Goal: Find specific page/section: Find specific page/section

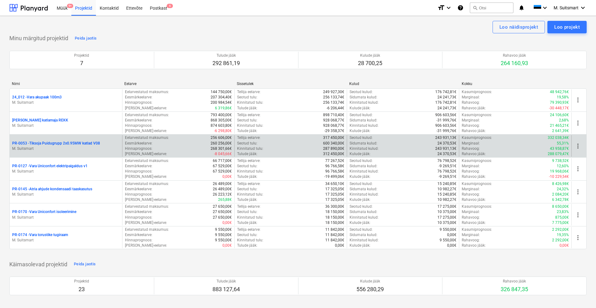
click at [46, 142] on p "PR-0053 - Tiksoja Puidugrupp 2x0.95MW katlad V08" at bounding box center [56, 143] width 88 height 5
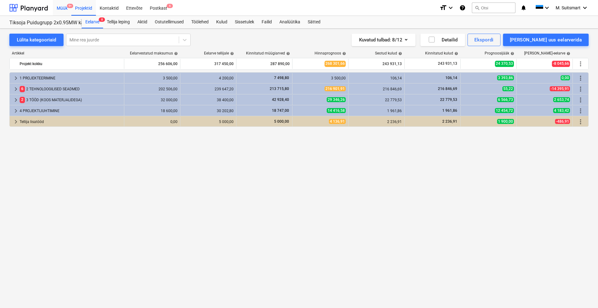
click at [61, 6] on div "Müük 9+" at bounding box center [62, 8] width 18 height 16
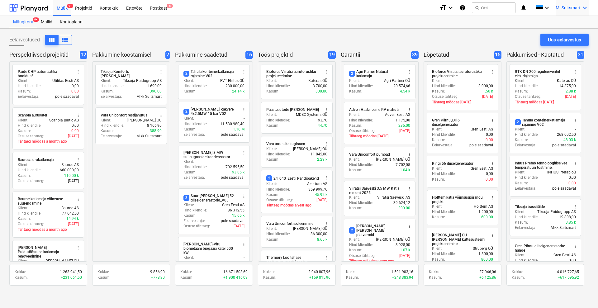
click at [567, 10] on span "M. Suitsmart" at bounding box center [568, 7] width 25 height 5
click at [558, 41] on div "MS [PERSON_NAME] Services OÜ" at bounding box center [558, 40] width 53 height 9
